Goal: Transaction & Acquisition: Book appointment/travel/reservation

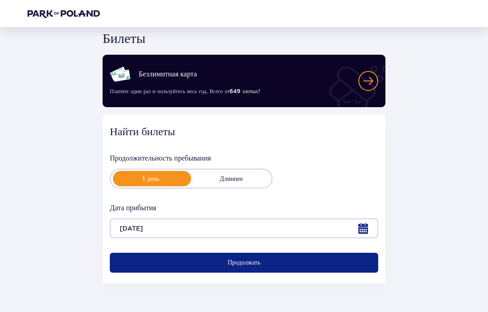
scroll to position [66, 0]
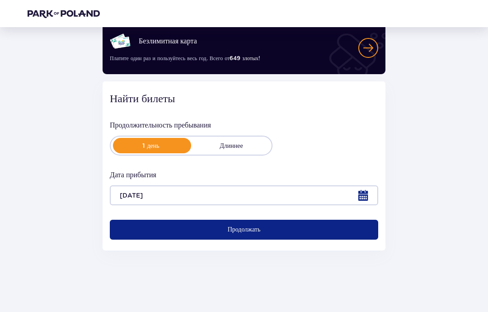
click at [233, 231] on font "Продолжать" at bounding box center [244, 229] width 33 height 6
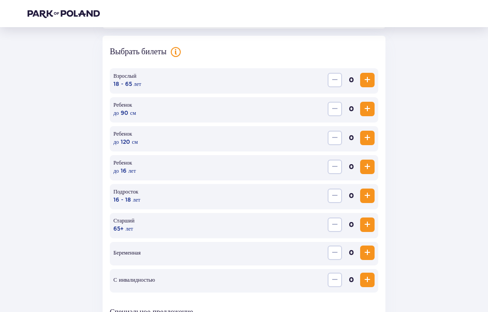
scroll to position [270, 0]
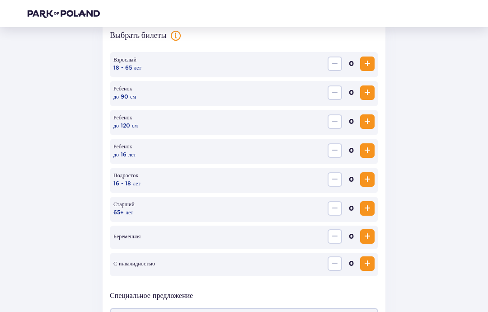
click at [363, 151] on span "Увеличивать" at bounding box center [367, 150] width 11 height 11
click at [363, 63] on span "Увеличивать" at bounding box center [367, 63] width 11 height 11
click at [365, 64] on span "Увеличивать" at bounding box center [367, 63] width 11 height 11
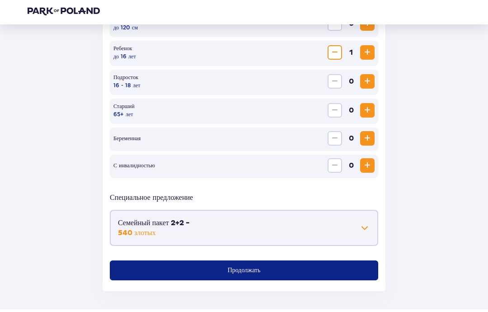
scroll to position [401, 0]
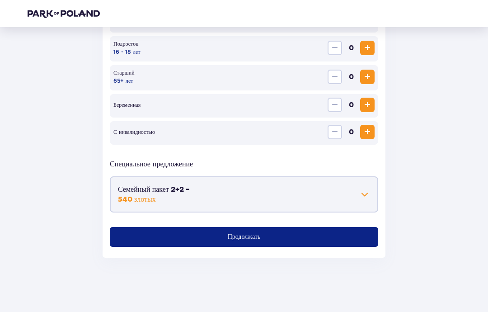
click at [363, 194] on span at bounding box center [364, 194] width 11 height 11
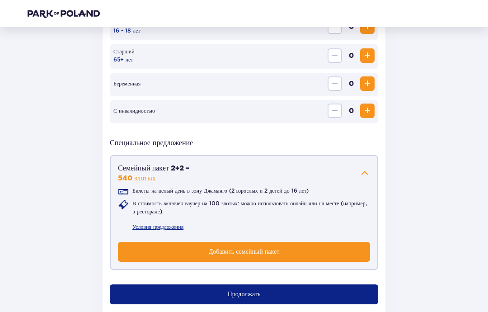
scroll to position [443, 0]
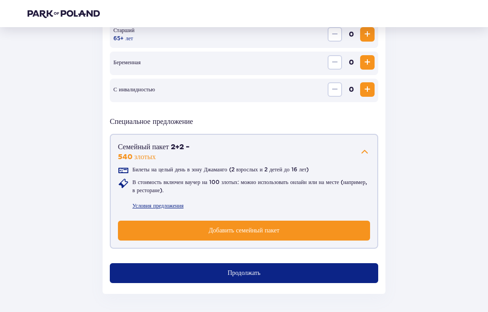
click at [169, 272] on button "Продолжать" at bounding box center [244, 273] width 268 height 20
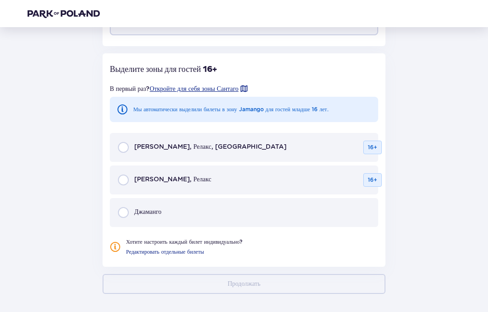
scroll to position [693, 0]
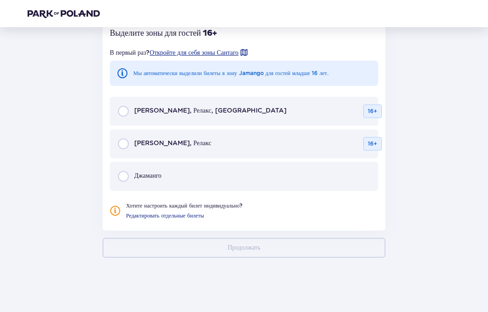
click at [126, 178] on input "radio" at bounding box center [123, 176] width 11 height 11
radio input "true"
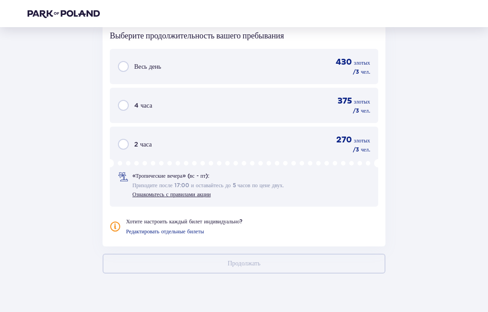
scroll to position [912, 0]
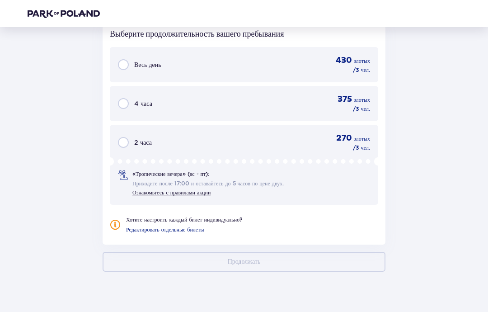
click at [127, 65] on input "radio" at bounding box center [123, 64] width 11 height 11
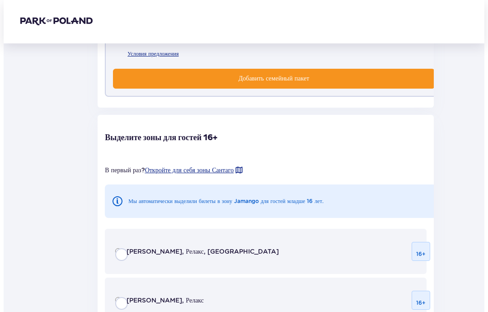
scroll to position [0, 0]
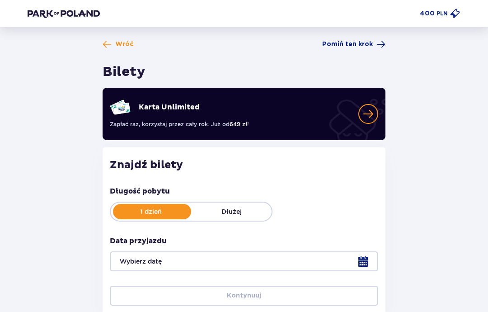
type input "[DATE]"
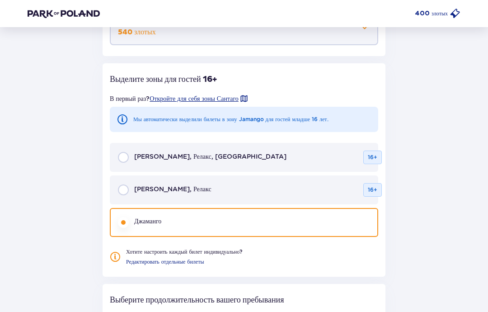
scroll to position [570, 0]
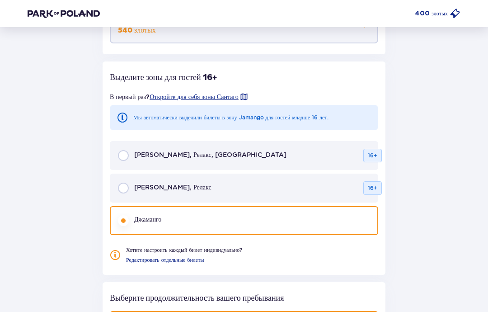
click at [126, 186] on input "radio" at bounding box center [123, 187] width 11 height 11
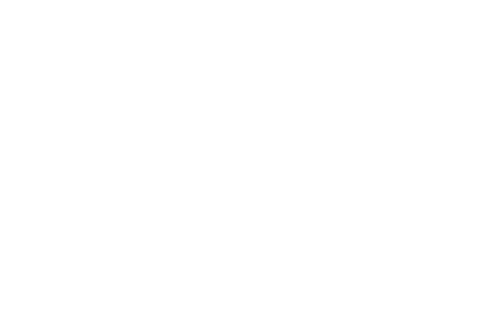
scroll to position [0, 0]
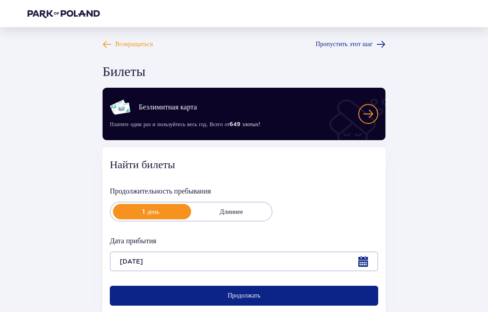
scroll to position [66, 0]
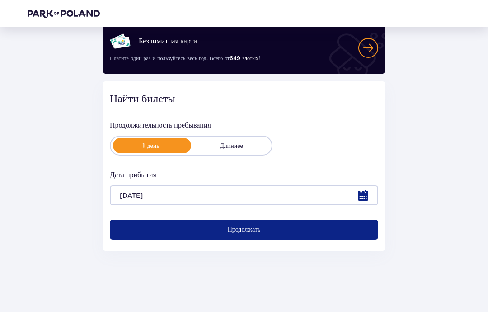
click at [186, 233] on button "Продолжать" at bounding box center [244, 229] width 268 height 20
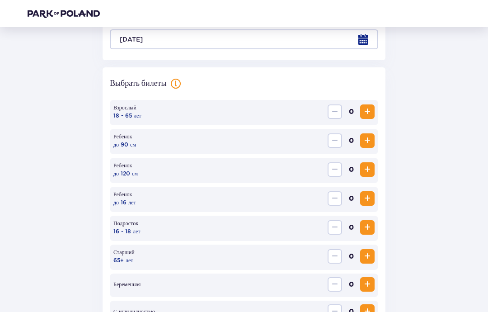
scroll to position [221, 0]
click at [366, 112] on span "Увеличивать" at bounding box center [367, 112] width 11 height 11
click at [368, 108] on span "Увеличивать" at bounding box center [367, 111] width 11 height 11
click at [367, 195] on span "Увеличивать" at bounding box center [367, 198] width 11 height 11
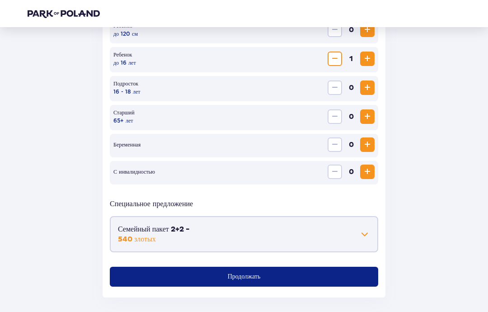
scroll to position [362, 0]
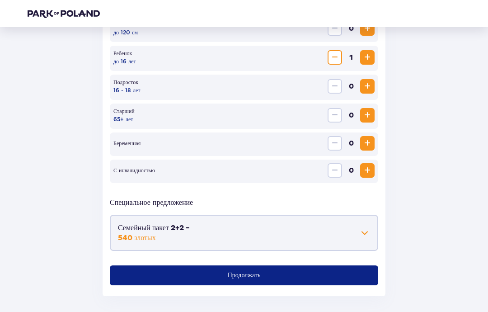
click at [144, 279] on button "Продолжать" at bounding box center [244, 275] width 268 height 20
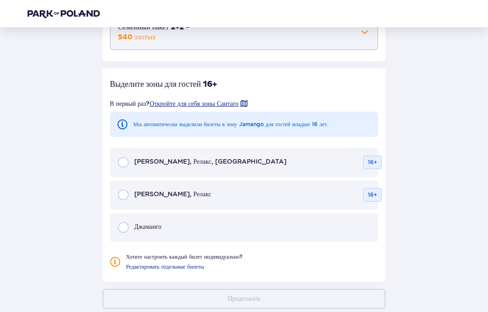
scroll to position [578, 0]
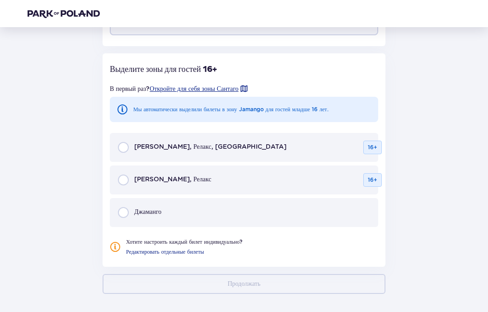
click at [127, 183] on input "radio" at bounding box center [123, 179] width 11 height 11
radio input "true"
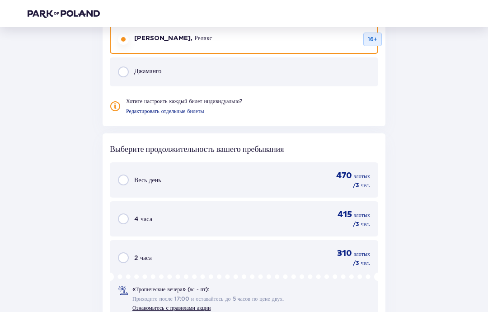
scroll to position [811, 0]
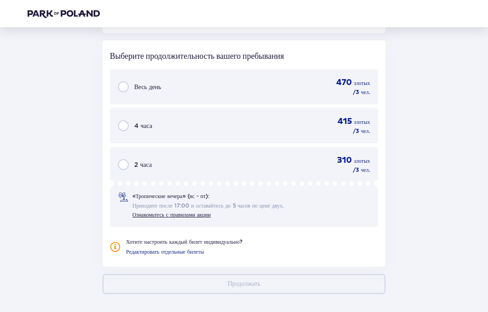
click at [127, 89] on input "radio" at bounding box center [123, 86] width 11 height 11
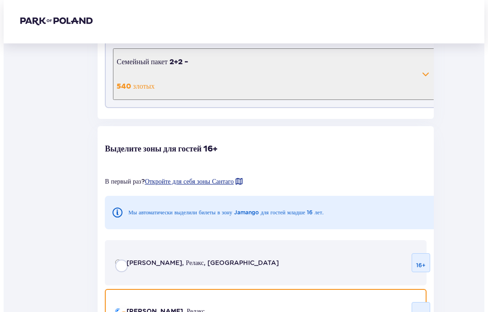
scroll to position [0, 0]
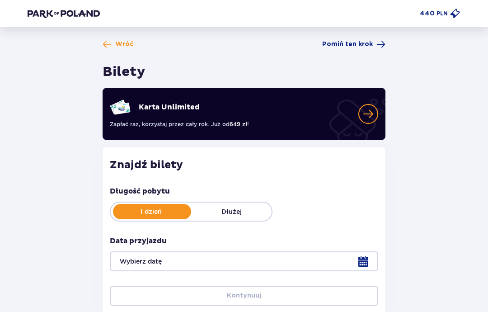
type input "[DATE]"
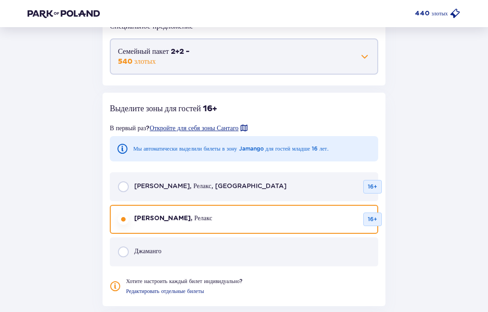
scroll to position [539, 0]
click at [125, 252] on input "radio" at bounding box center [123, 251] width 11 height 11
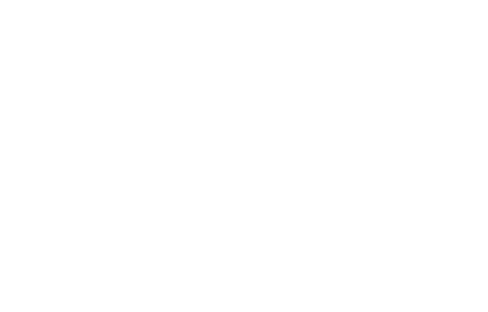
scroll to position [0, 0]
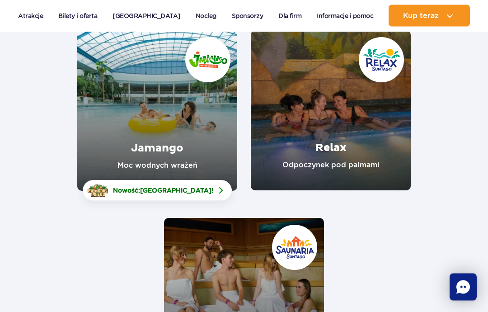
scroll to position [142, 0]
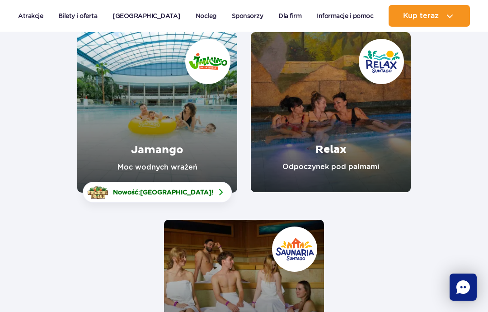
click at [142, 161] on link "Jamango" at bounding box center [157, 112] width 160 height 160
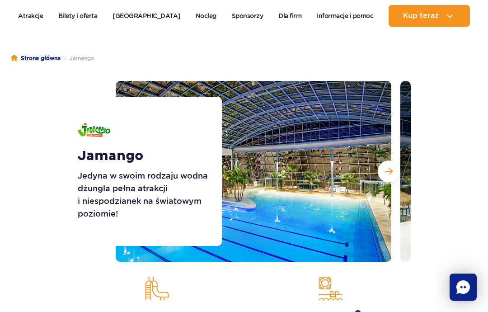
scroll to position [85, 0]
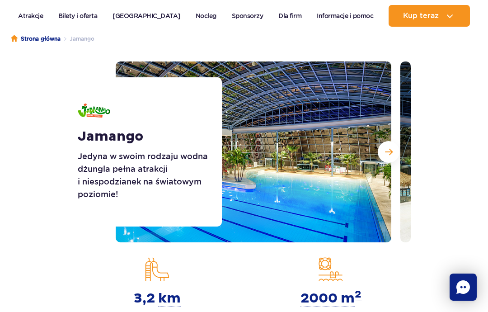
click at [387, 150] on span "Następny slajd" at bounding box center [389, 152] width 8 height 8
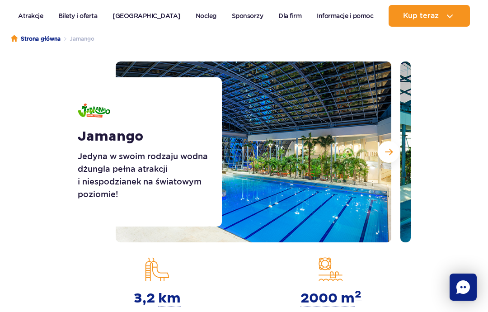
click at [389, 158] on button "Następny slajd" at bounding box center [388, 152] width 22 height 22
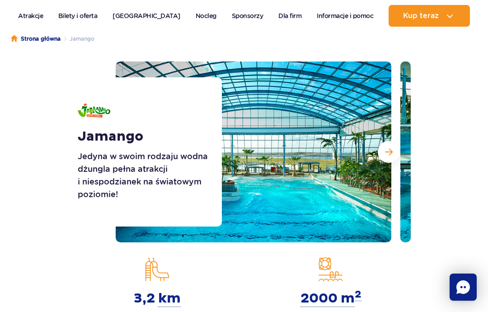
click at [386, 151] on span "Następny slajd" at bounding box center [389, 152] width 8 height 8
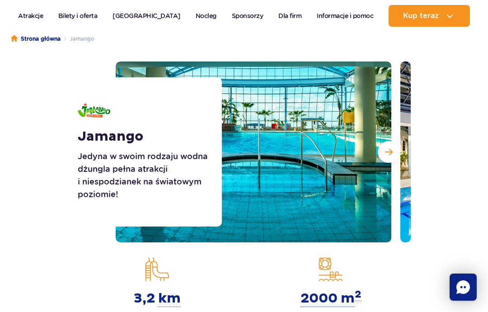
click at [388, 157] on button "Następny slajd" at bounding box center [388, 152] width 22 height 22
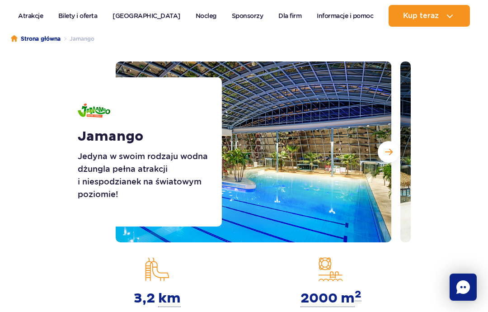
click at [385, 150] on span "Następny slajd" at bounding box center [389, 152] width 8 height 8
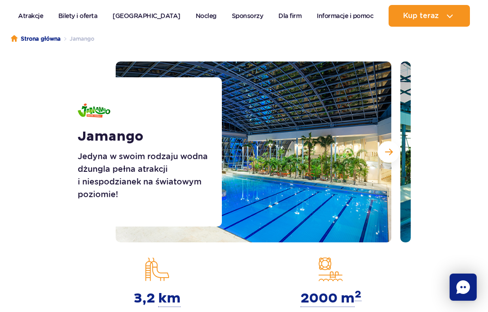
click at [386, 153] on span "Następny slajd" at bounding box center [389, 152] width 8 height 8
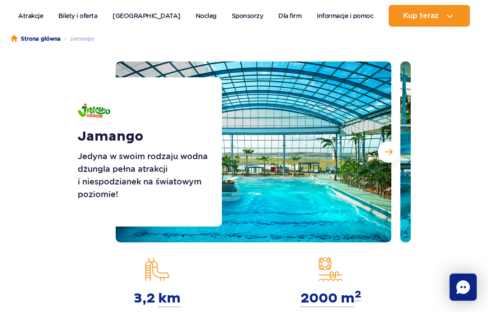
click at [391, 155] on span "Następny slajd" at bounding box center [389, 152] width 8 height 8
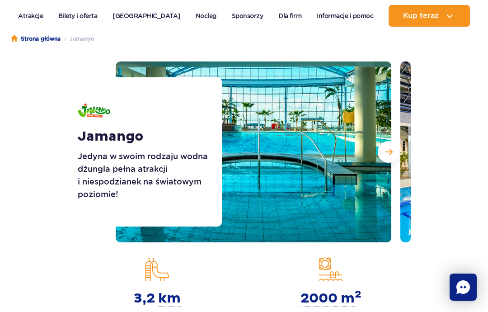
click at [387, 152] on span "Następny slajd" at bounding box center [389, 152] width 8 height 8
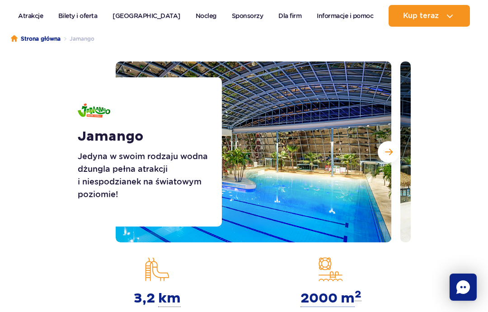
click at [392, 156] on button "Następny slajd" at bounding box center [388, 152] width 22 height 22
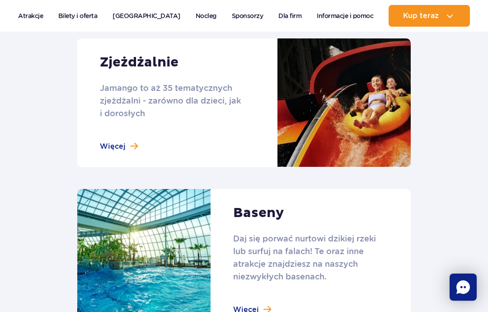
scroll to position [878, 0]
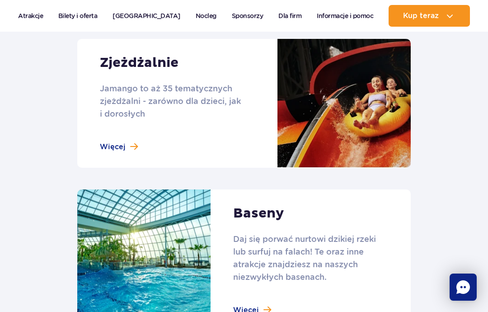
click at [117, 131] on link at bounding box center [243, 103] width 333 height 129
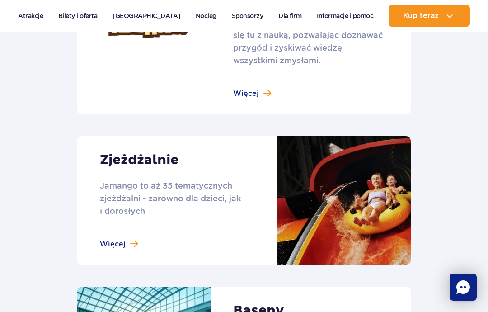
scroll to position [774, 0]
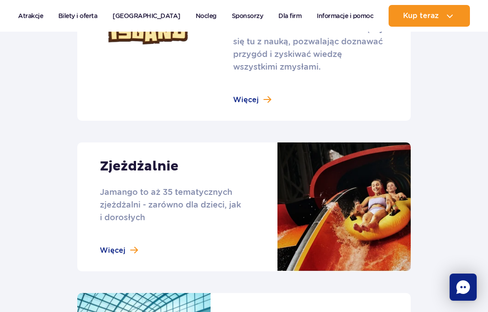
click at [117, 236] on link at bounding box center [243, 206] width 333 height 129
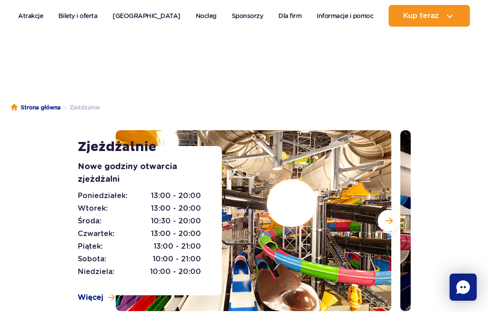
scroll to position [32, 0]
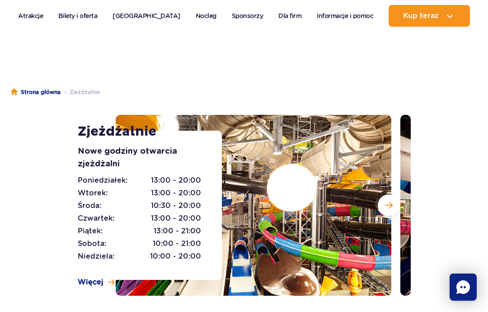
click at [388, 207] on span "Następny slajd" at bounding box center [389, 205] width 8 height 8
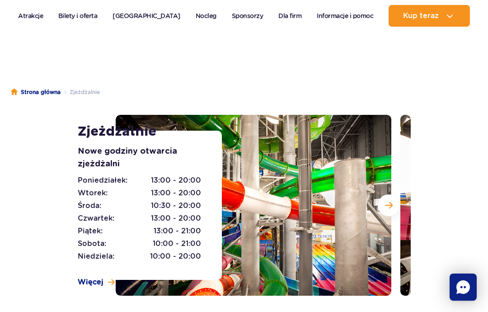
click at [390, 203] on span "Następny slajd" at bounding box center [389, 205] width 8 height 8
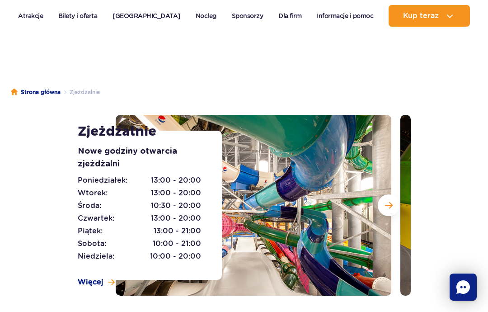
click at [386, 205] on span "Następny slajd" at bounding box center [389, 205] width 8 height 8
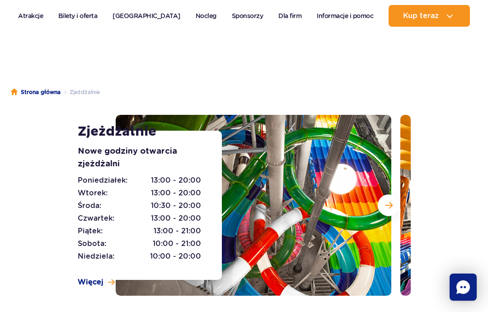
click at [389, 206] on span "Następny slajd" at bounding box center [389, 205] width 8 height 8
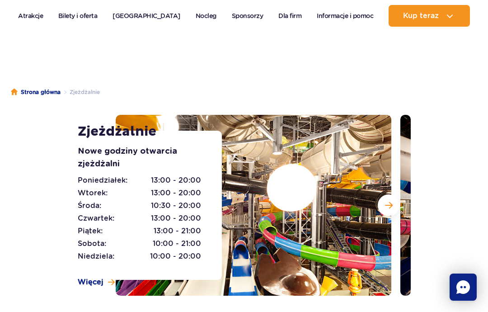
click at [390, 206] on span "Następny slajd" at bounding box center [389, 205] width 8 height 8
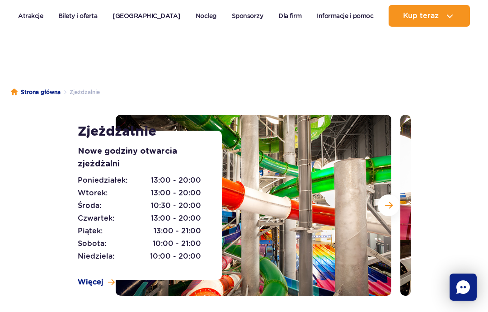
click at [391, 208] on span "Następny slajd" at bounding box center [389, 205] width 8 height 8
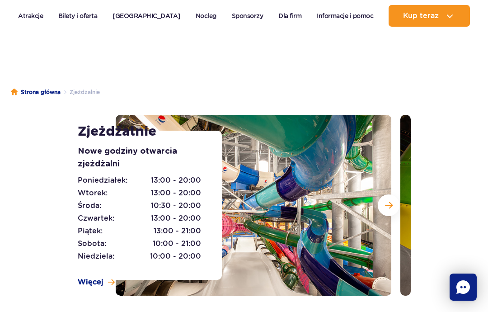
click at [387, 206] on span "Następny slajd" at bounding box center [389, 205] width 8 height 8
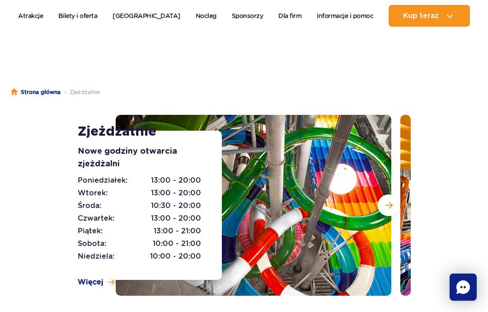
click at [392, 204] on span "Następny slajd" at bounding box center [389, 205] width 8 height 8
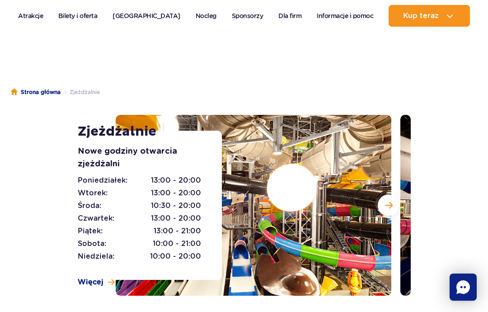
click at [389, 205] on span "Następny slajd" at bounding box center [389, 205] width 8 height 8
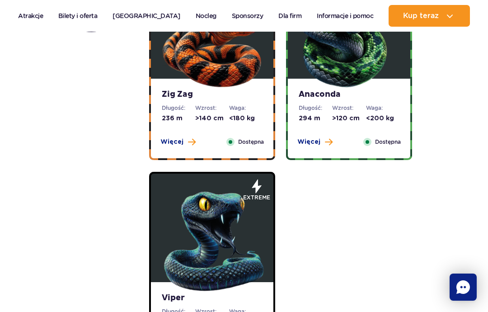
scroll to position [605, 0]
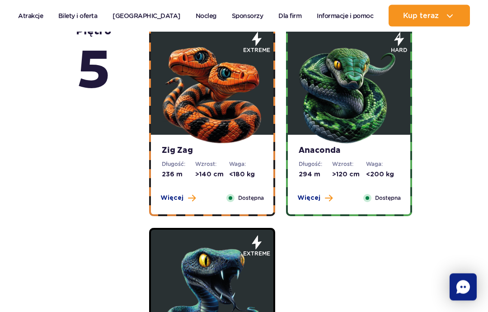
click at [209, 143] on img at bounding box center [212, 92] width 108 height 108
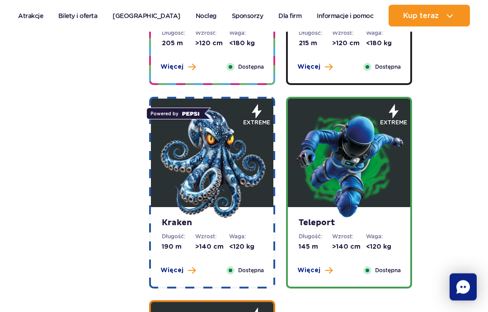
scroll to position [1617, 0]
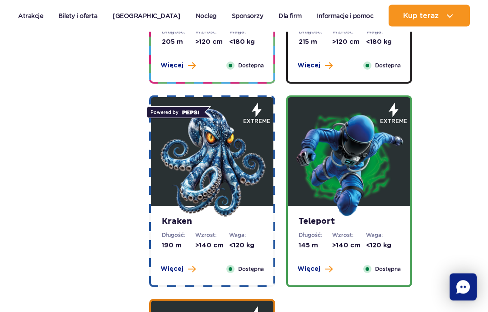
click at [206, 184] on img at bounding box center [212, 163] width 108 height 108
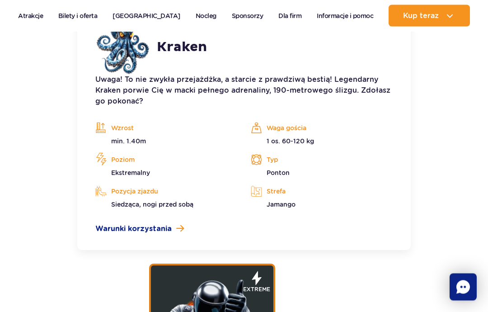
scroll to position [1654, 0]
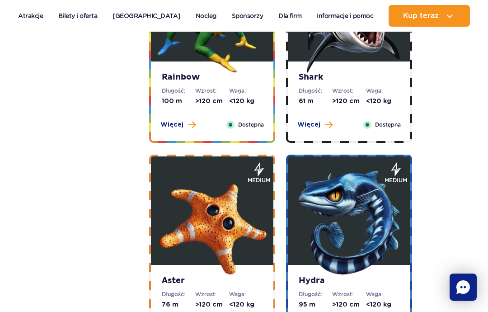
click at [207, 218] on img at bounding box center [212, 222] width 108 height 108
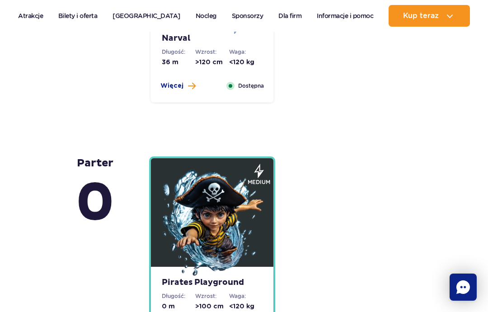
scroll to position [3081, 0]
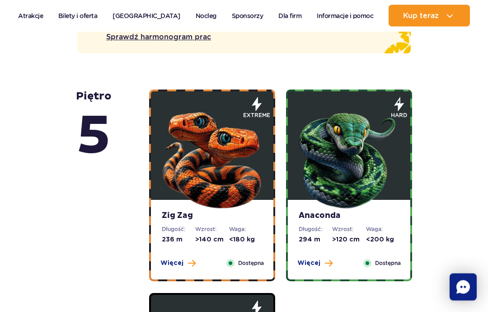
scroll to position [492, 0]
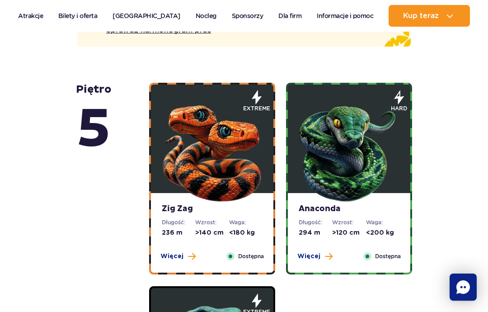
click at [334, 190] on img at bounding box center [349, 150] width 108 height 108
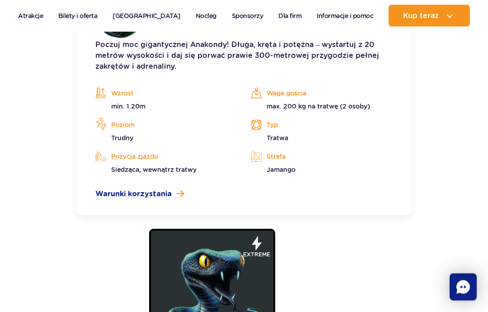
scroll to position [1097, 0]
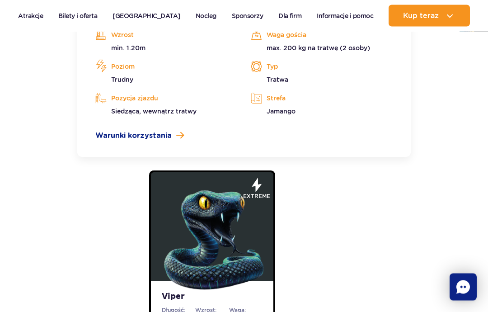
click at [123, 135] on span "Warunki korzystania" at bounding box center [133, 135] width 76 height 11
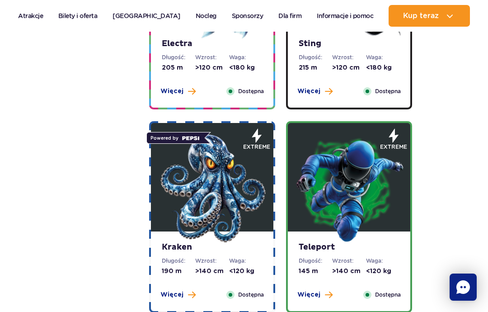
scroll to position [1634, 0]
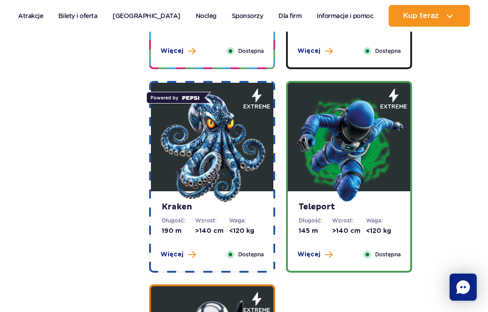
click at [340, 177] on img at bounding box center [349, 148] width 108 height 108
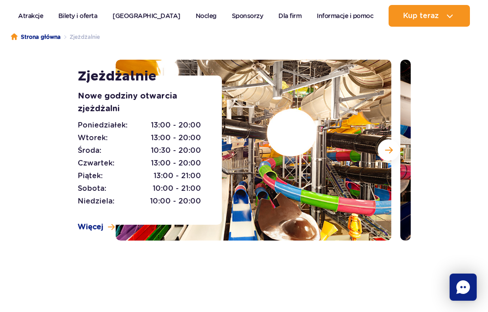
scroll to position [102, 0]
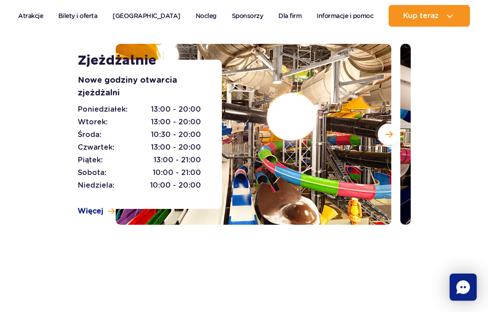
click at [394, 135] on button "Następny slajd" at bounding box center [388, 134] width 22 height 22
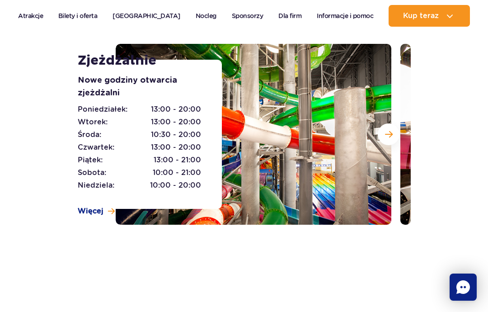
click at [390, 130] on span "Następny slajd" at bounding box center [389, 134] width 8 height 8
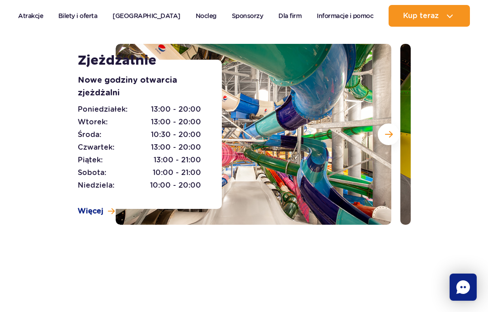
click at [389, 139] on button "Następny slajd" at bounding box center [388, 134] width 22 height 22
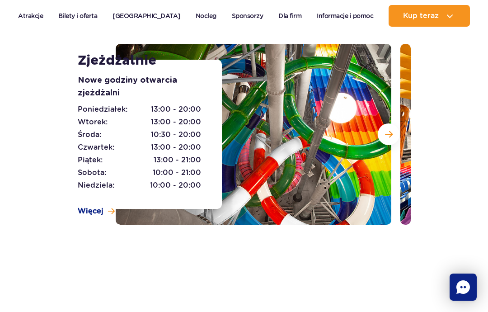
click at [391, 135] on span "Następny slajd" at bounding box center [389, 134] width 8 height 8
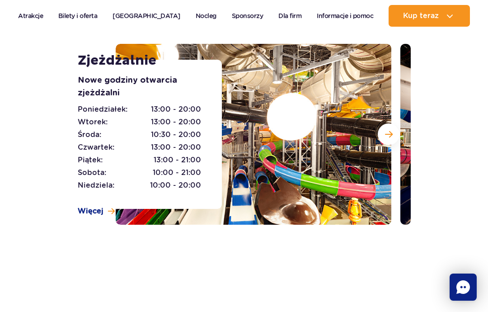
click at [389, 137] on span "Następny slajd" at bounding box center [389, 134] width 8 height 8
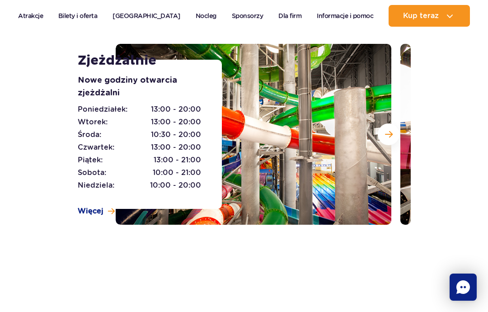
scroll to position [0, 0]
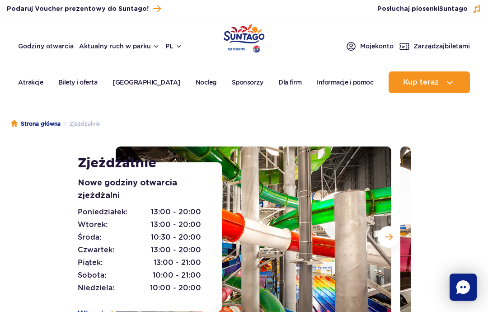
click at [437, 49] on span "Zarządzaj biletami" at bounding box center [441, 46] width 56 height 9
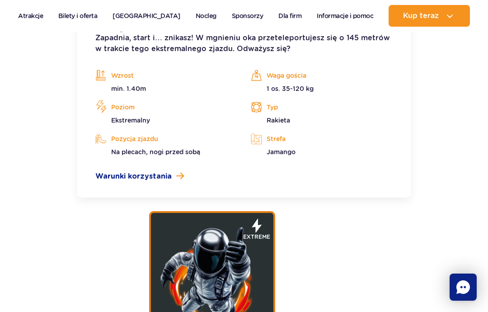
scroll to position [1732, 0]
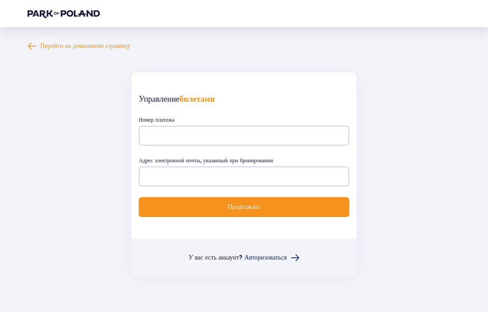
click at [62, 153] on form "Управление билетами Номер платежа Адрес электронной почты, указанный при бронир…" at bounding box center [244, 174] width 433 height 204
